Goal: Information Seeking & Learning: Find specific fact

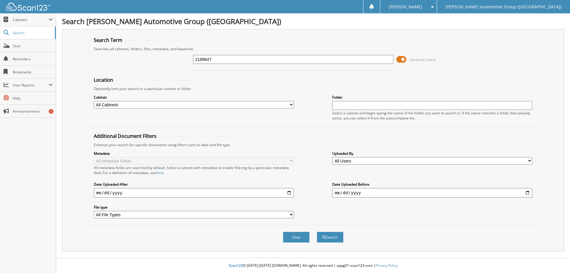
type input "2189647"
click at [317, 232] on button "Search" at bounding box center [330, 237] width 27 height 11
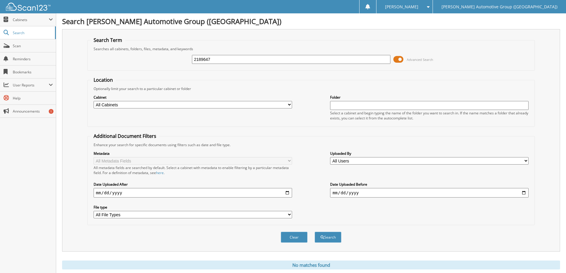
click at [213, 58] on input "2189647" at bounding box center [291, 59] width 198 height 9
type input "218964"
click at [315, 232] on button "Search" at bounding box center [328, 237] width 27 height 11
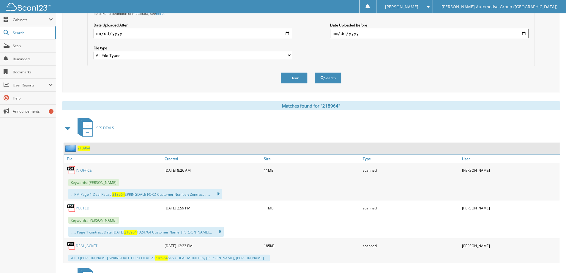
scroll to position [178, 0]
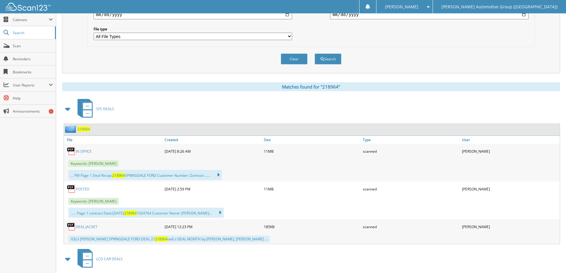
click at [78, 152] on link "IN OFFICE" at bounding box center [84, 151] width 16 height 5
